Goal: Book appointment/travel/reservation

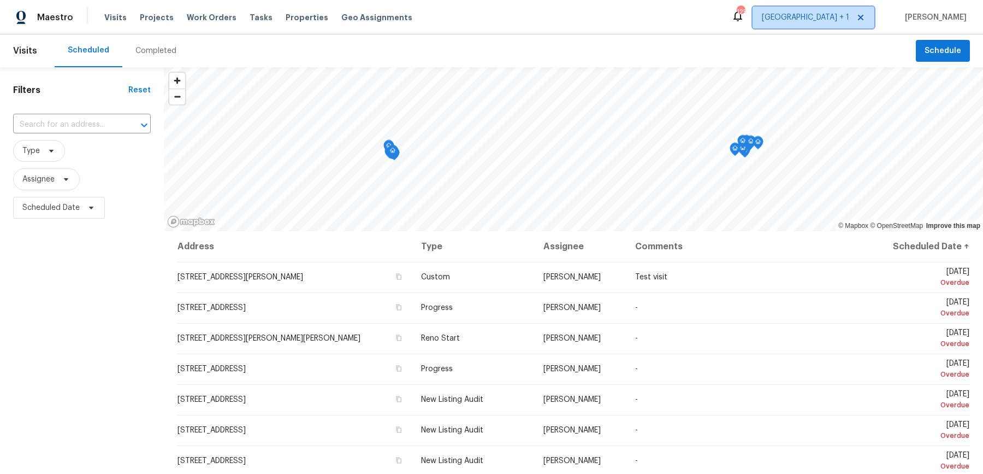
click at [865, 22] on span "[GEOGRAPHIC_DATA] + 1" at bounding box center [814, 18] width 122 height 22
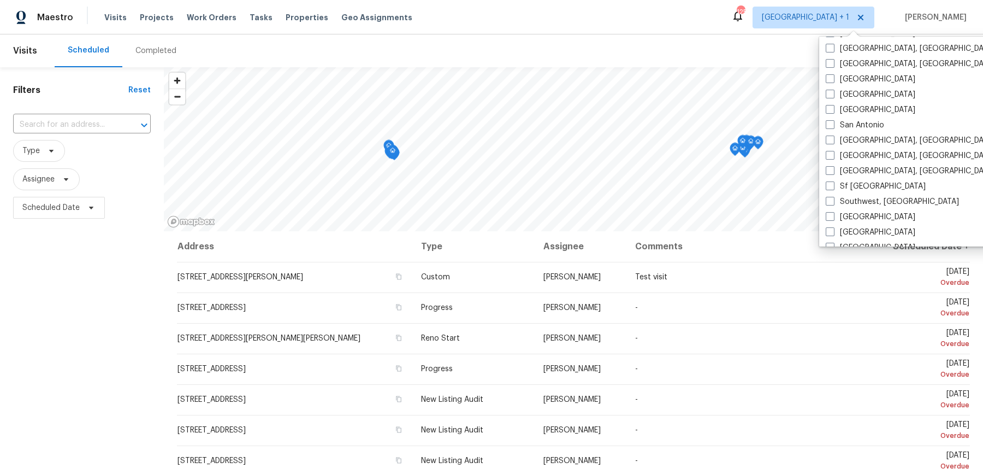
scroll to position [703, 0]
click at [830, 121] on span at bounding box center [830, 125] width 9 height 9
click at [830, 120] on input "San Antonio" at bounding box center [829, 123] width 7 height 7
checkbox input "true"
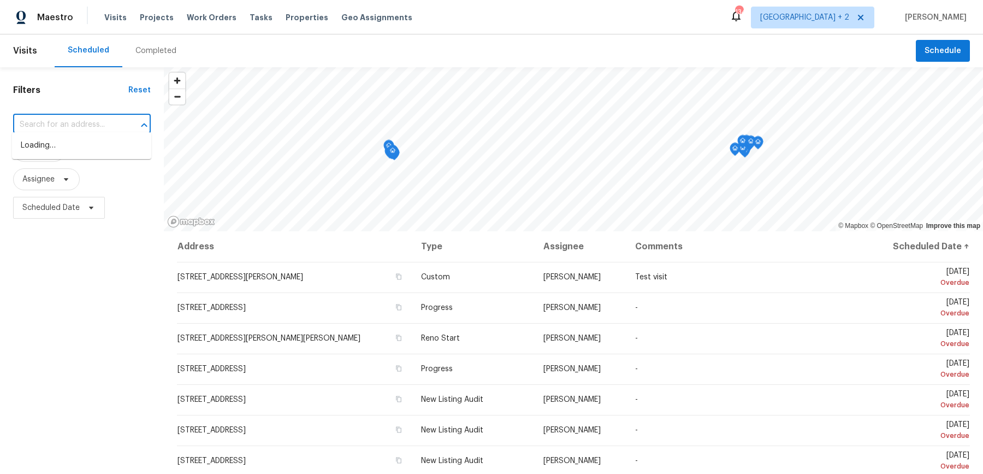
click at [109, 116] on input "text" at bounding box center [66, 124] width 107 height 17
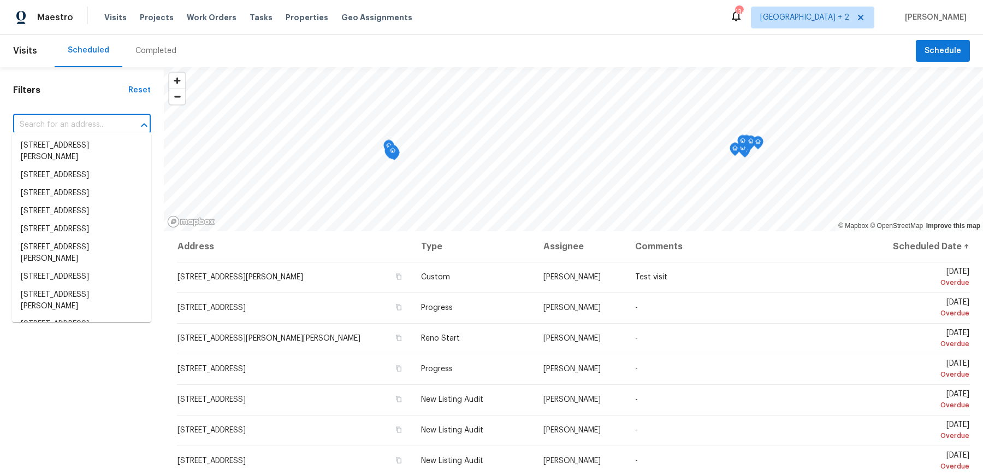
paste input "[STREET_ADDRESS]"
type input "[STREET_ADDRESS]"
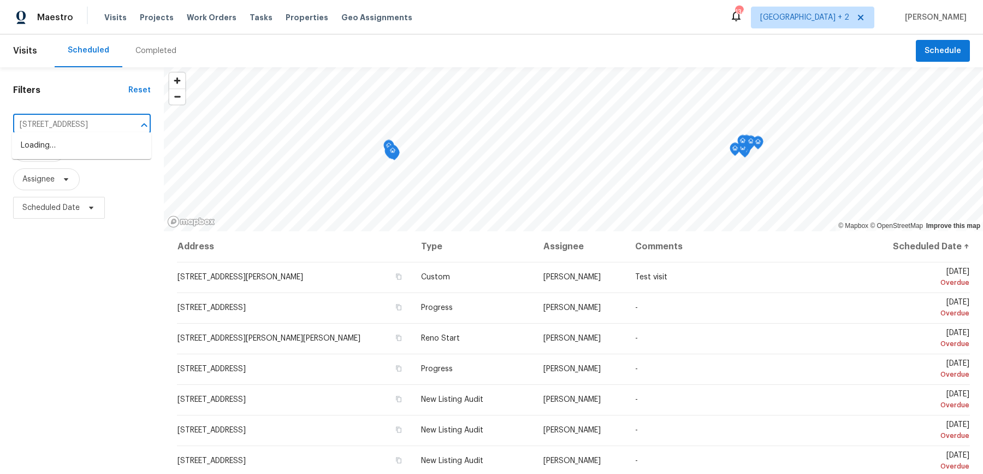
scroll to position [0, 19]
click at [96, 148] on li "[STREET_ADDRESS]" at bounding box center [81, 146] width 139 height 18
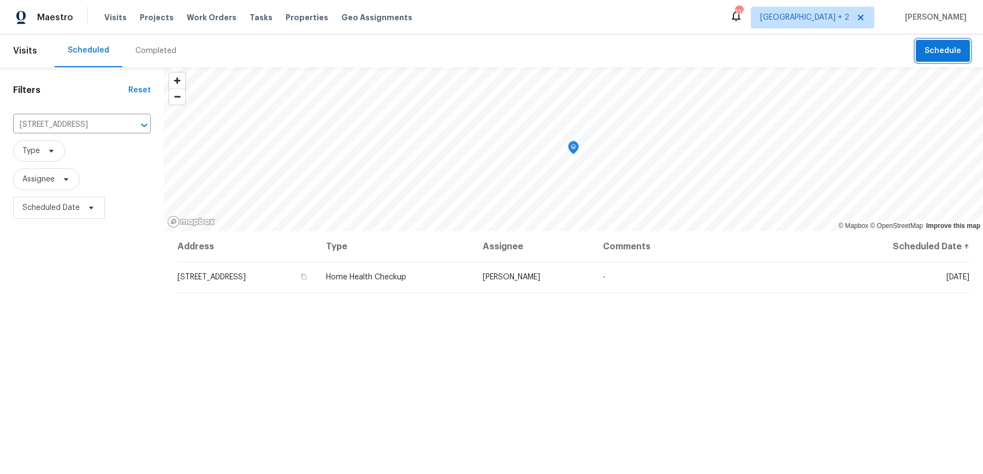
click at [957, 46] on span "Schedule" at bounding box center [943, 51] width 37 height 14
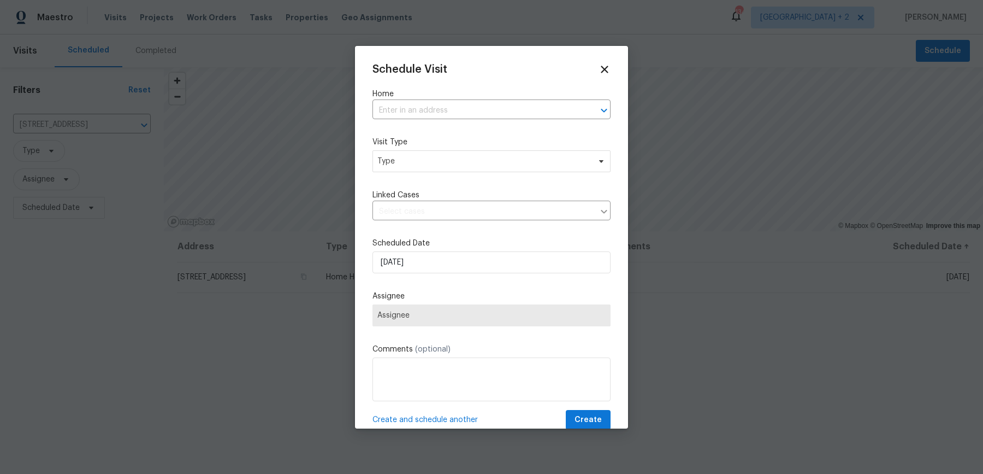
click at [475, 130] on div "Schedule Visit Home ​ Visit Type Type Linked Cases ​ Scheduled Date [DATE] Assi…" at bounding box center [492, 246] width 238 height 367
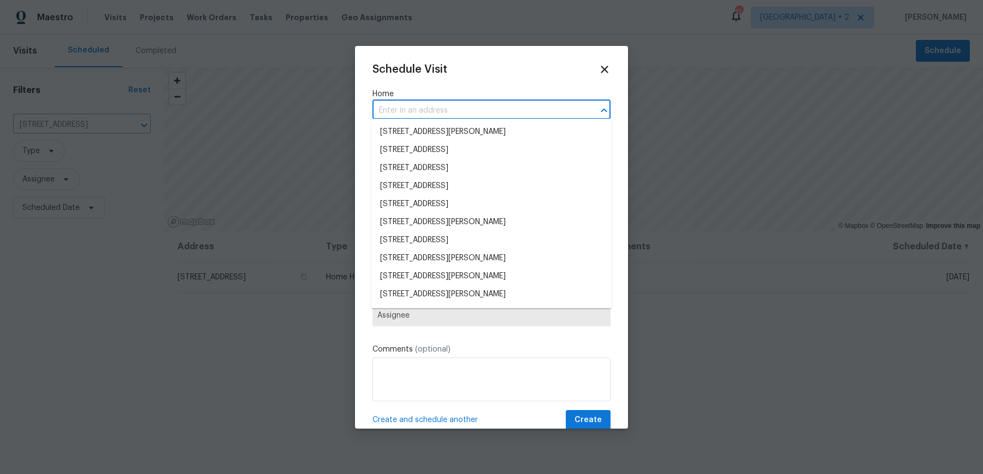
click at [475, 110] on input "text" at bounding box center [477, 110] width 208 height 17
paste input "[STREET_ADDRESS]"
type input "[STREET_ADDRESS]"
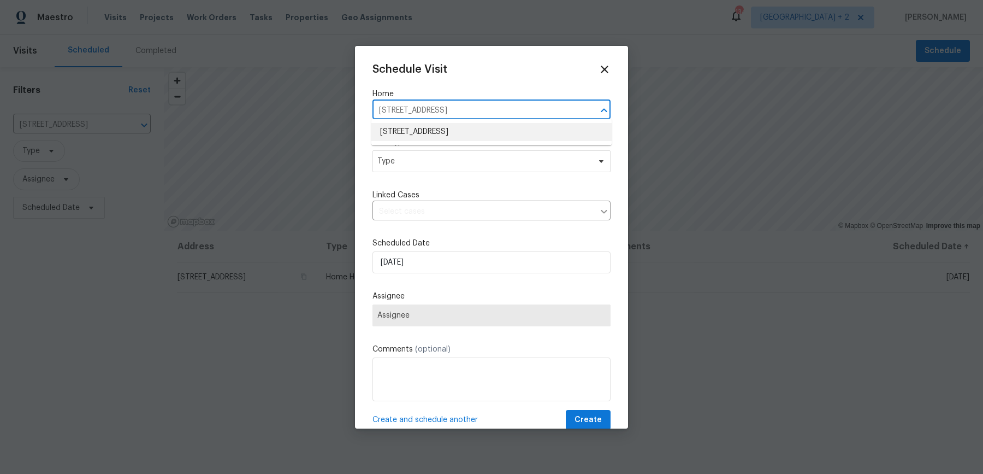
click at [470, 126] on li "[STREET_ADDRESS]" at bounding box center [491, 132] width 240 height 18
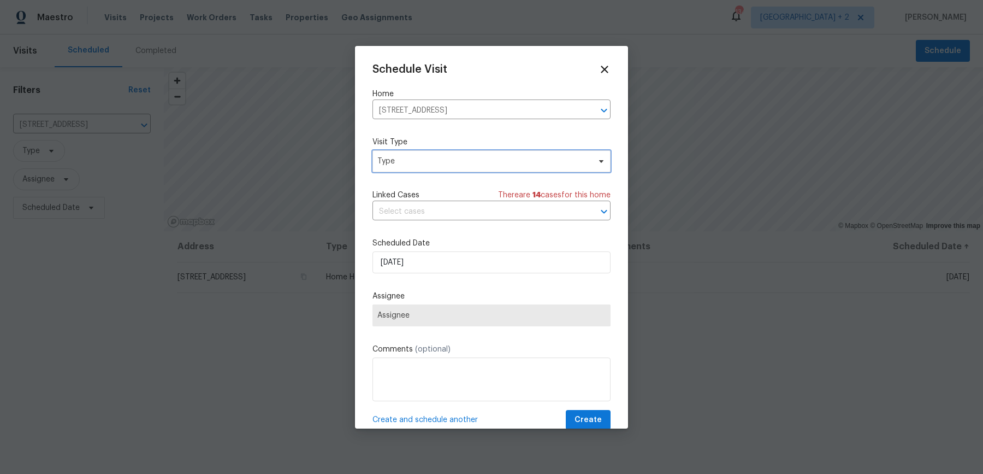
click at [430, 161] on span "Type" at bounding box center [483, 161] width 212 height 11
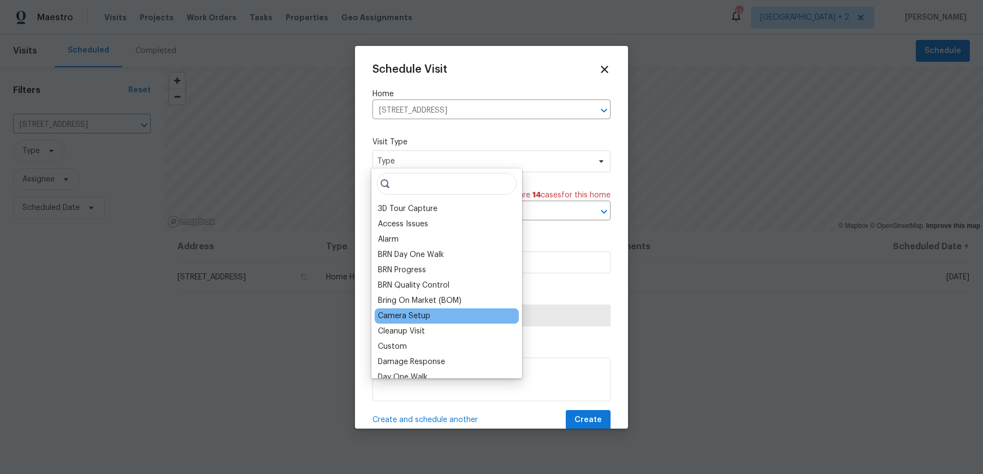
scroll to position [20, 0]
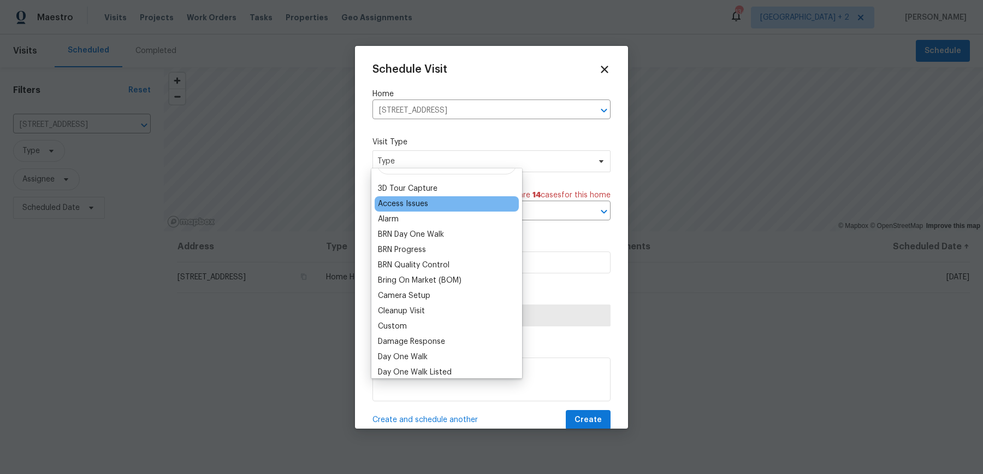
click at [411, 201] on div "Access Issues" at bounding box center [403, 203] width 50 height 11
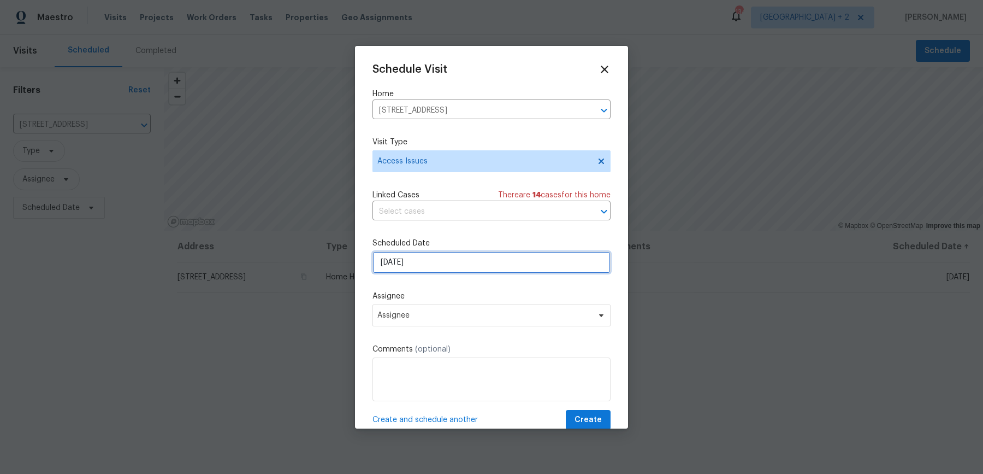
click at [414, 256] on input "[DATE]" at bounding box center [492, 262] width 238 height 22
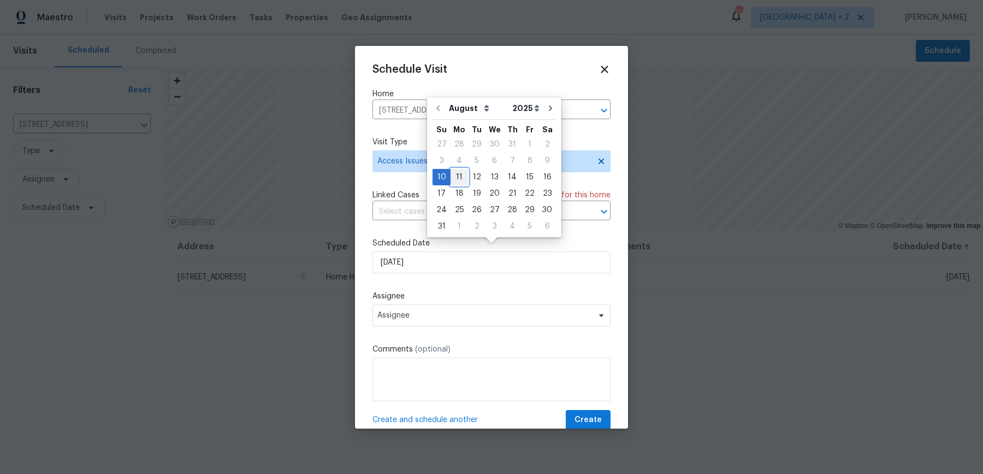
click at [459, 176] on div "11" at bounding box center [459, 176] width 17 height 15
type input "[DATE]"
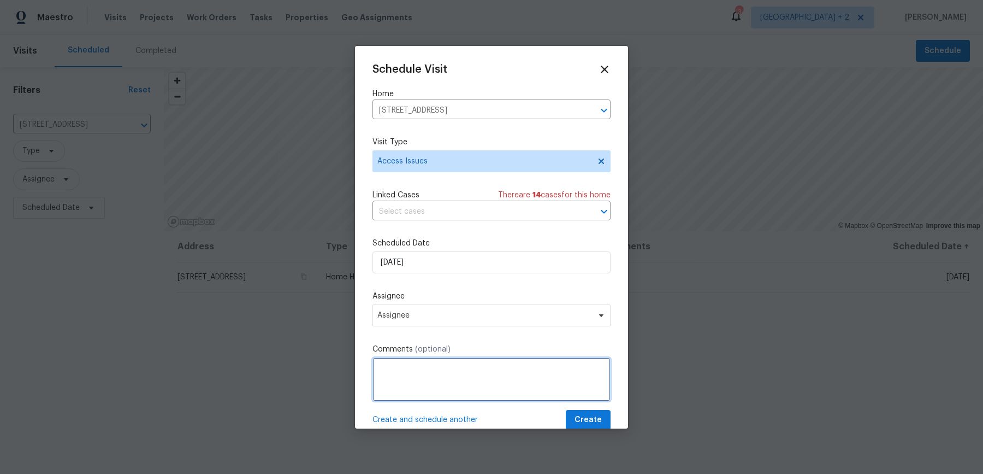
click at [453, 357] on textarea at bounding box center [492, 379] width 238 height 44
paste textarea "It looks like some sensors are offline (Front Motion Sensor, Back Motion Sensor…"
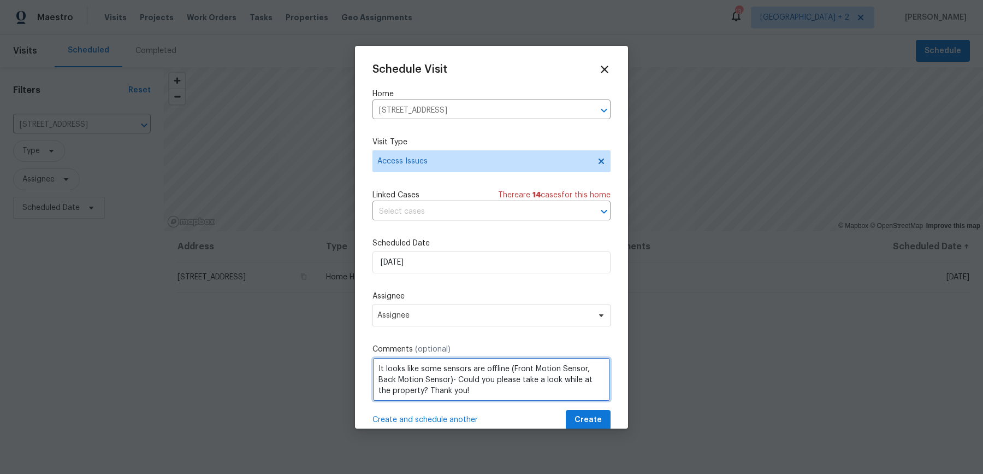
scroll to position [4, 0]
type textarea "It looks like some sensors are offline (Front Motion Sensor, Back Motion Sensor…"
click at [450, 176] on div "Schedule Visit Home [STREET_ADDRESS] ​ Visit Type Access Issues Linked Cases Th…" at bounding box center [492, 246] width 238 height 367
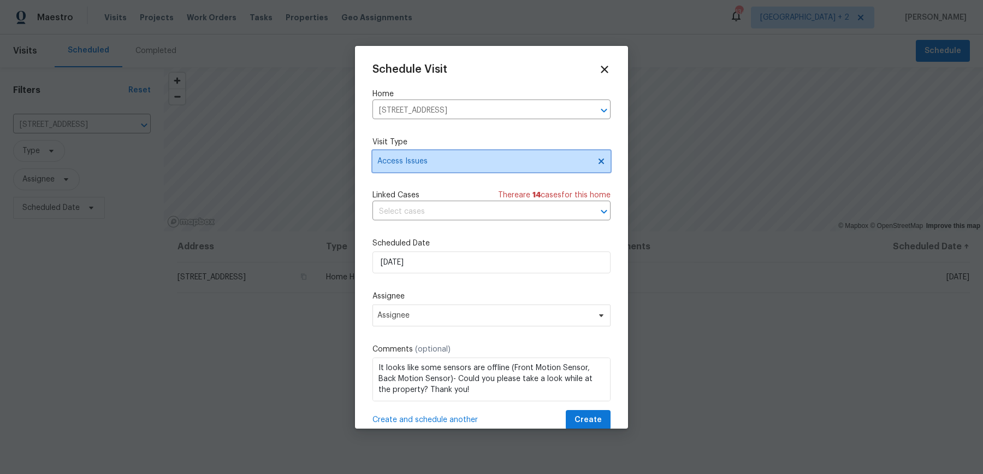
click at [450, 161] on span "Access Issues" at bounding box center [483, 161] width 212 height 11
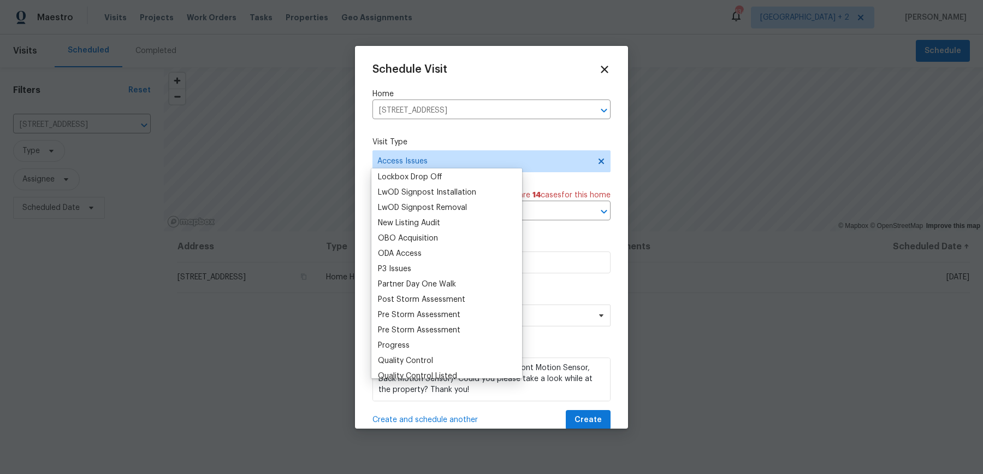
scroll to position [905, 0]
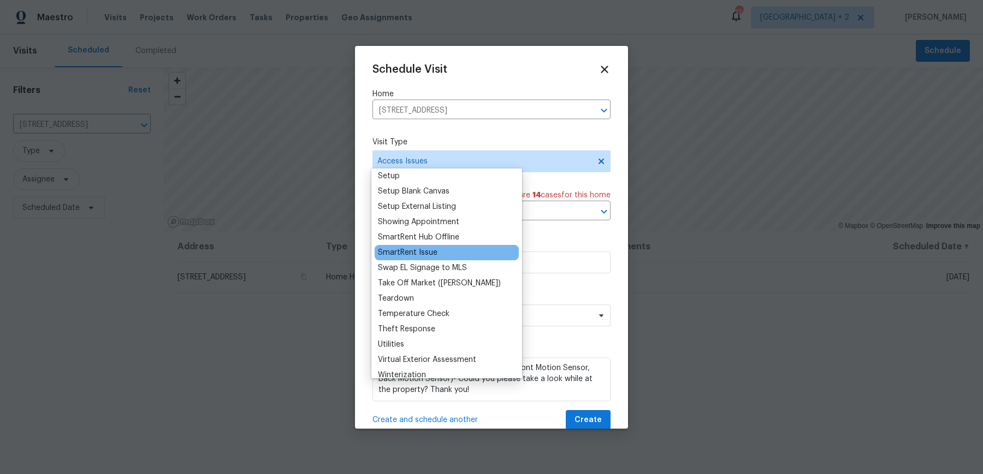
click at [431, 247] on div "SmartRent Issue" at bounding box center [408, 252] width 60 height 11
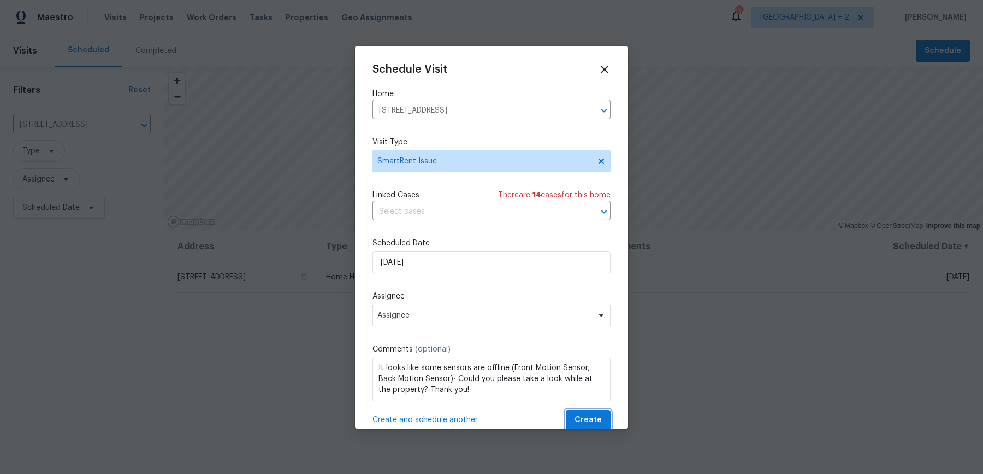
click at [577, 410] on button "Create" at bounding box center [588, 420] width 45 height 20
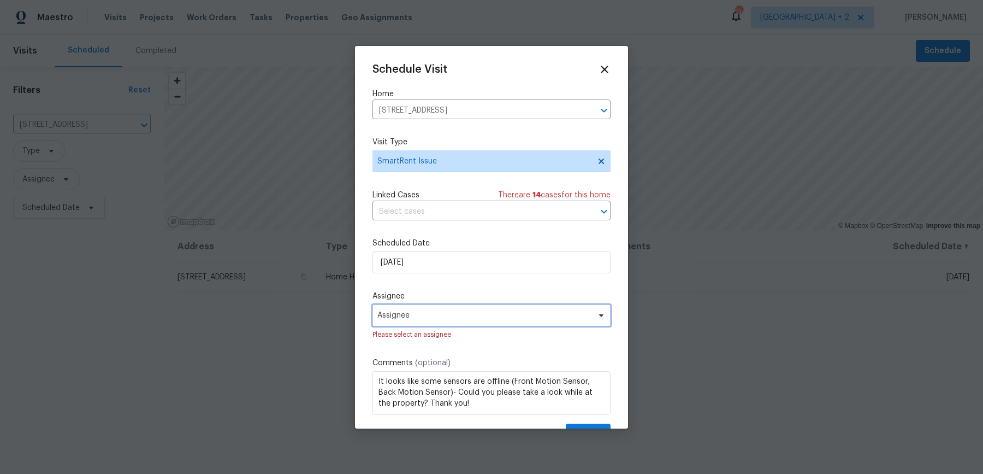
click at [459, 314] on span "Assignee" at bounding box center [492, 315] width 238 height 22
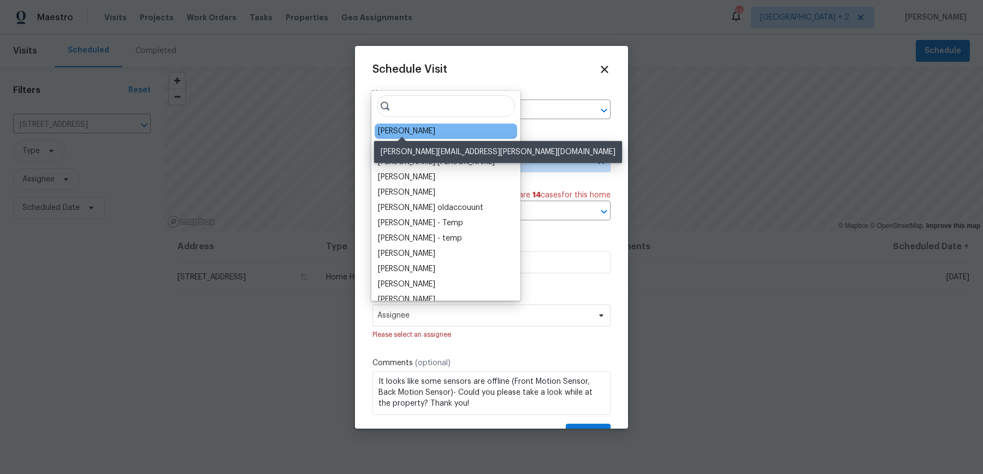
click at [403, 127] on div "[PERSON_NAME]" at bounding box center [406, 131] width 57 height 11
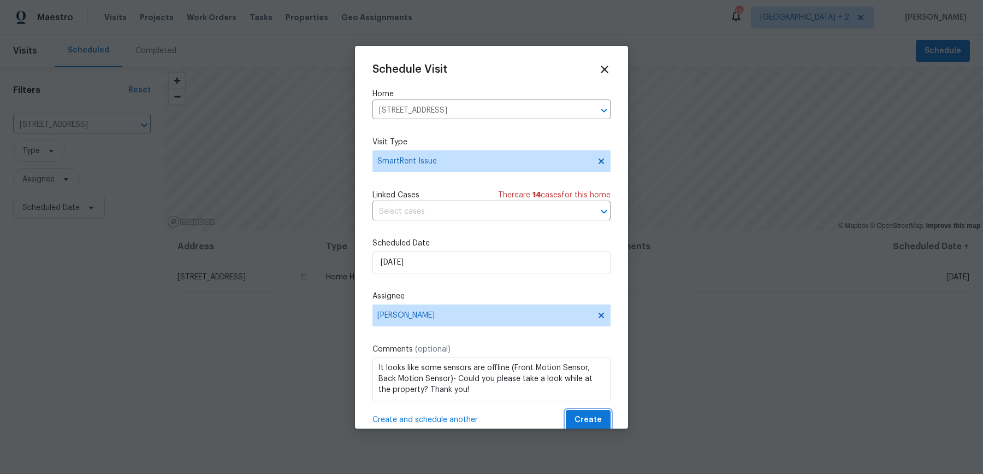
click at [596, 414] on span "Create" at bounding box center [588, 420] width 27 height 14
